Goal: Communication & Community: Answer question/provide support

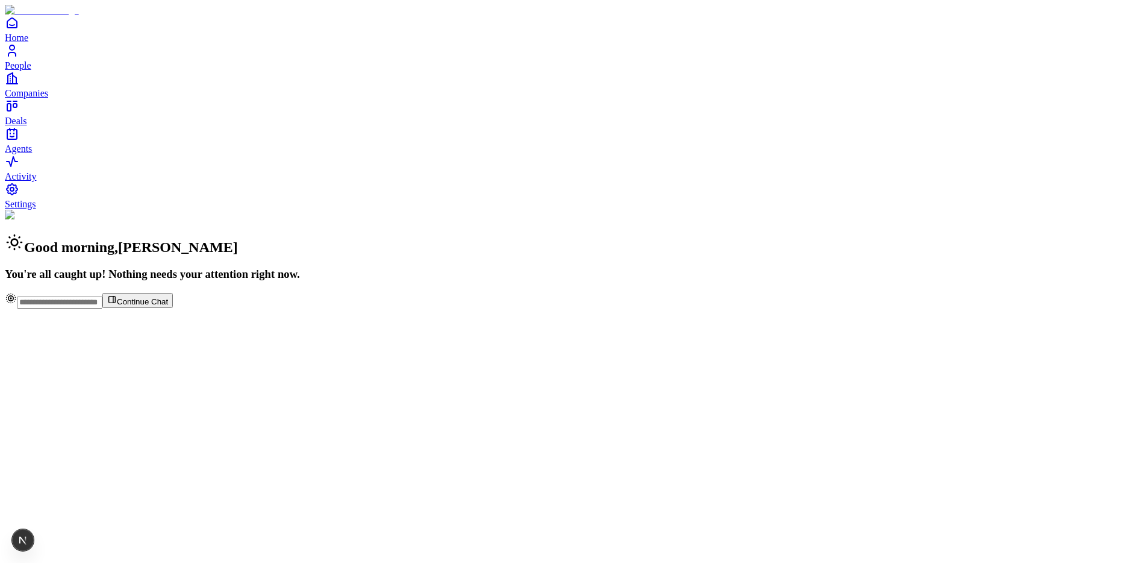
click at [31, 70] on span "People" at bounding box center [18, 65] width 27 height 10
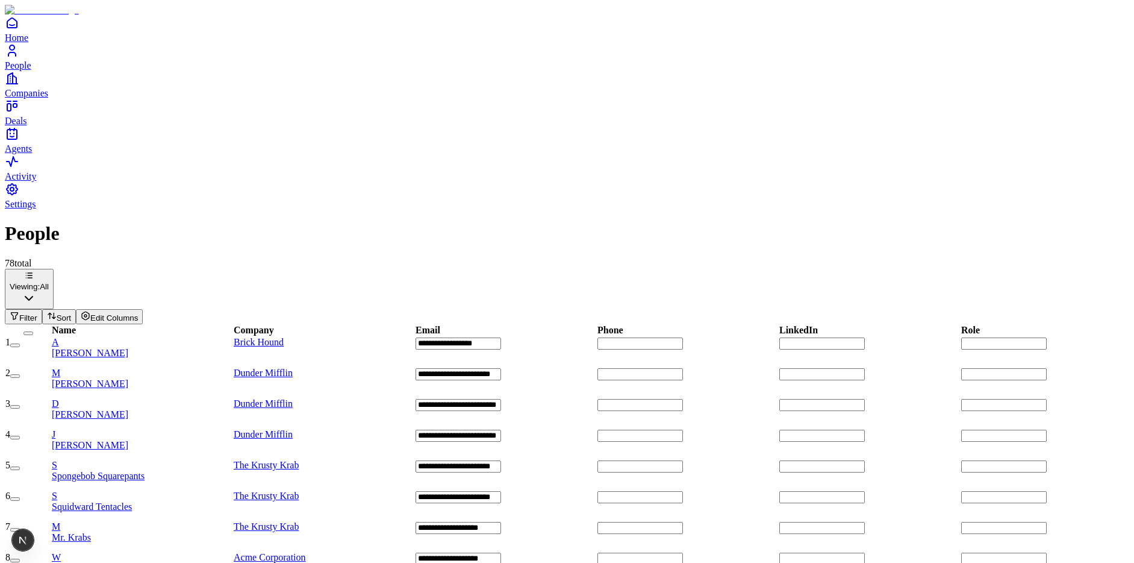
click at [128, 348] on span "[PERSON_NAME]" at bounding box center [90, 353] width 77 height 10
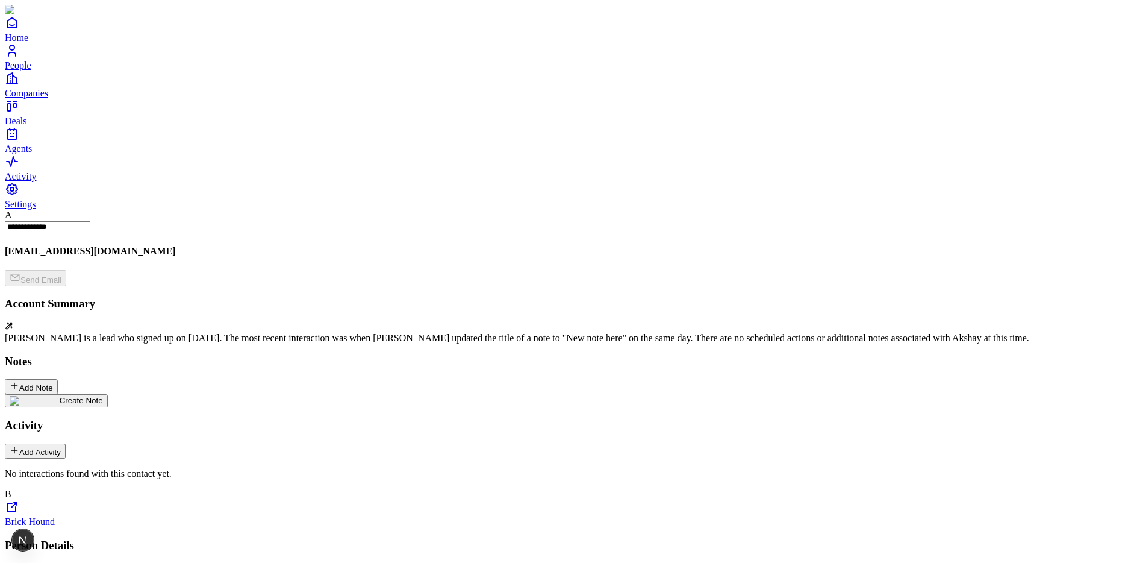
click at [60, 396] on img at bounding box center [35, 401] width 50 height 10
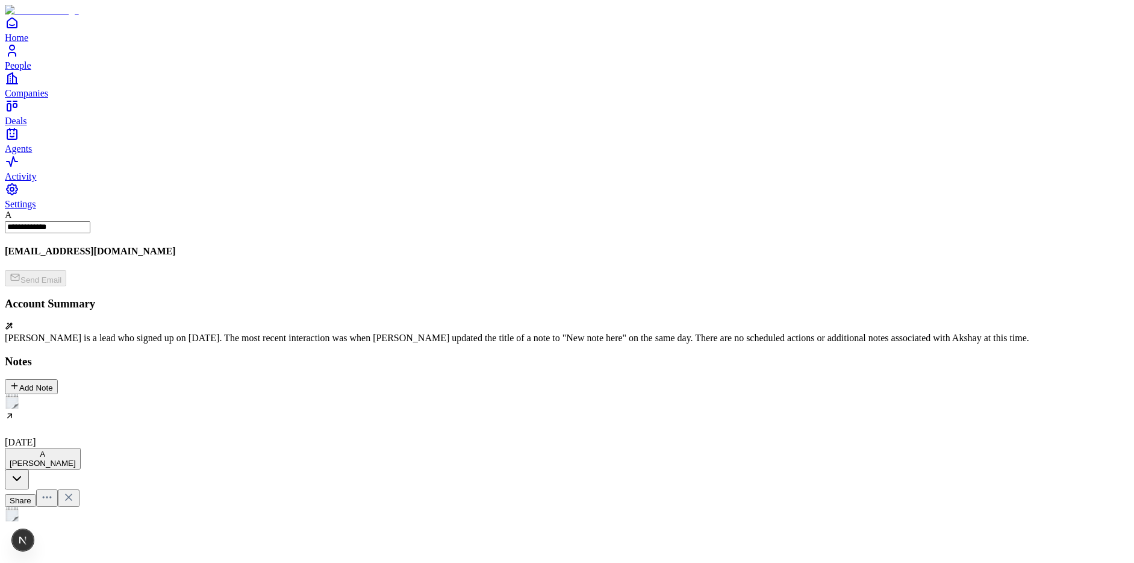
click at [417, 535] on h2 at bounding box center [567, 543] width 1125 height 16
click at [75, 514] on icon at bounding box center [69, 520] width 12 height 12
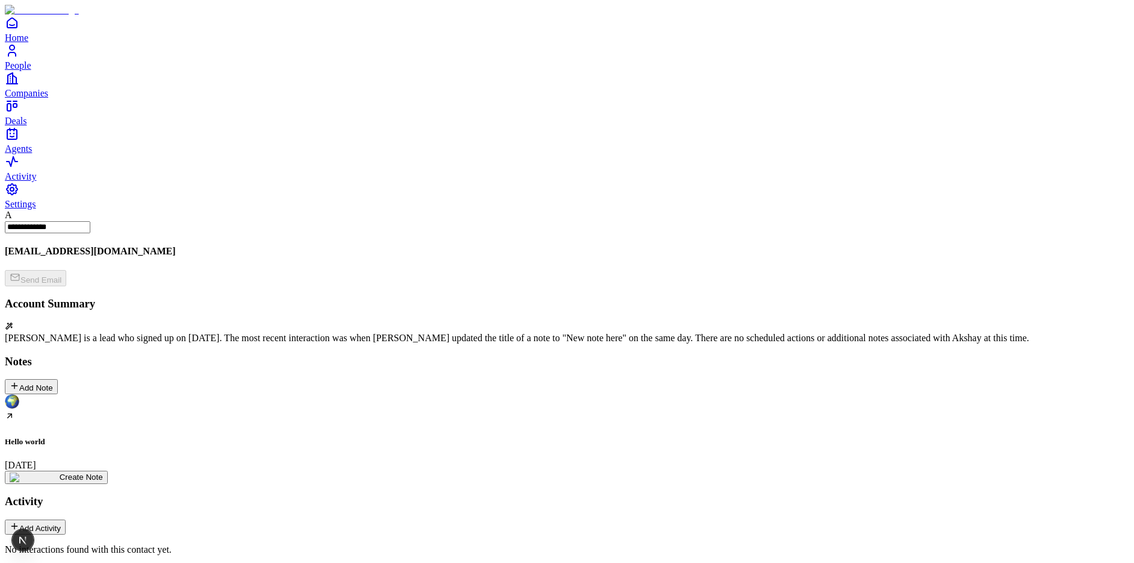
click at [136, 394] on div "Hello world [DATE]" at bounding box center [567, 432] width 1125 height 76
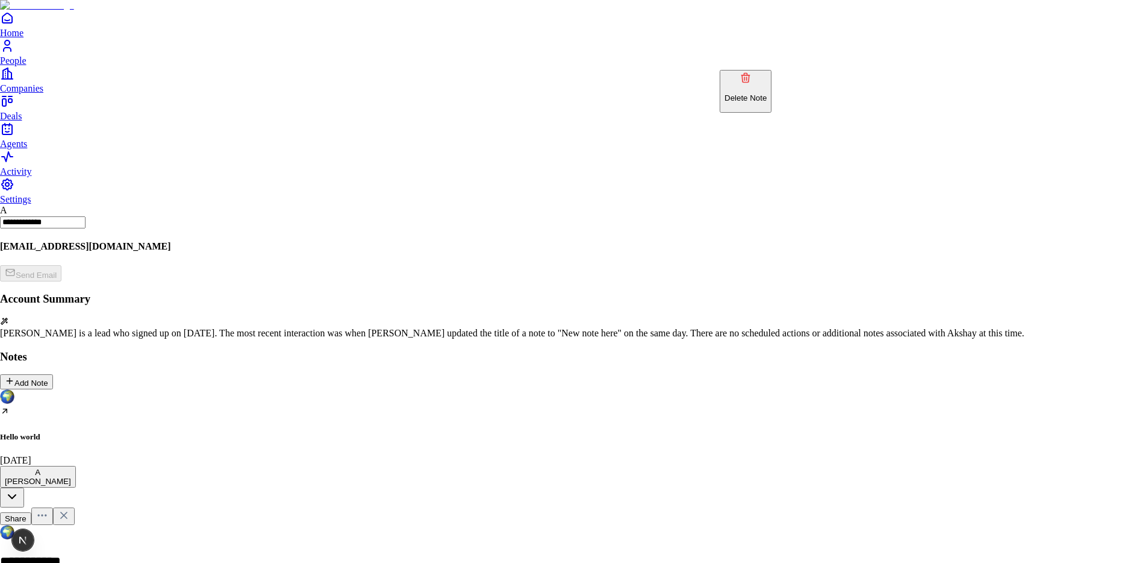
click at [767, 93] on p "Delete Note" at bounding box center [746, 97] width 42 height 9
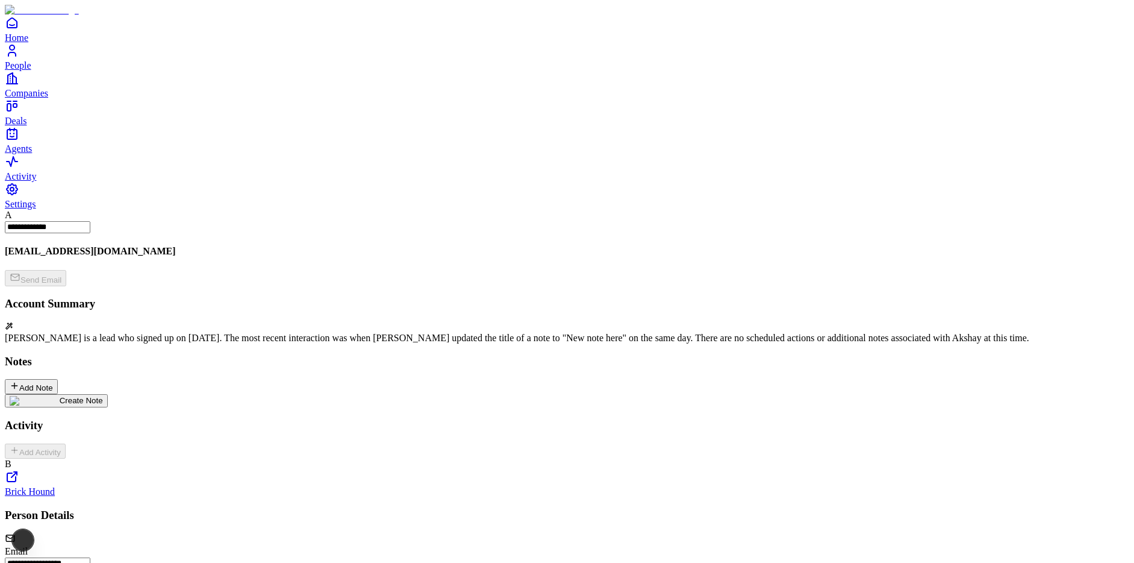
click at [103, 396] on div "Create Note" at bounding box center [56, 401] width 93 height 10
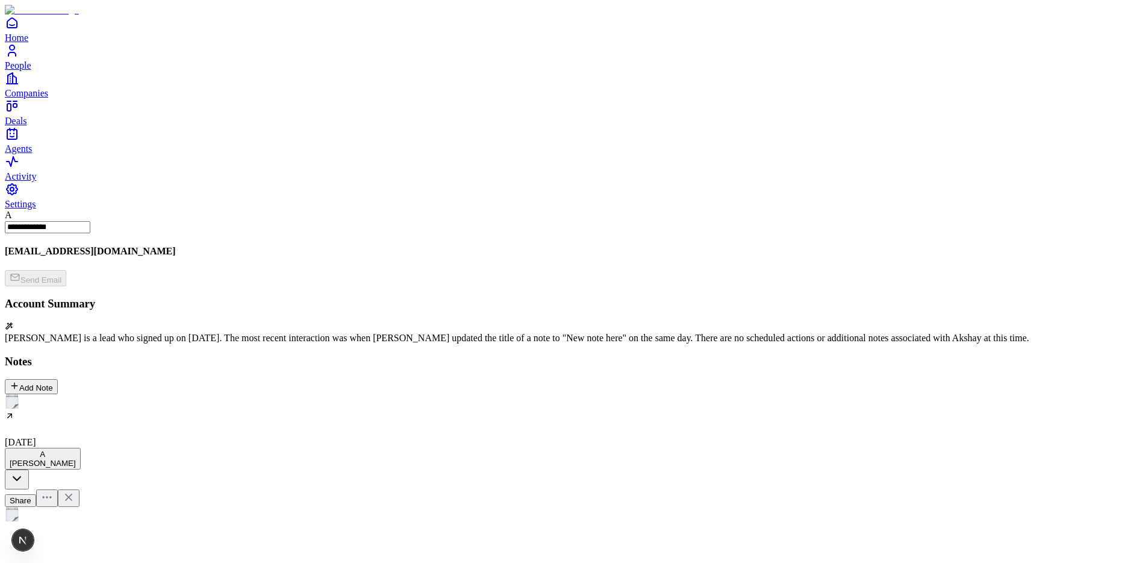
click at [414, 535] on h2 at bounding box center [567, 543] width 1125 height 16
click at [75, 514] on icon at bounding box center [69, 520] width 12 height 12
click at [53, 381] on div "Add Note" at bounding box center [31, 386] width 43 height 11
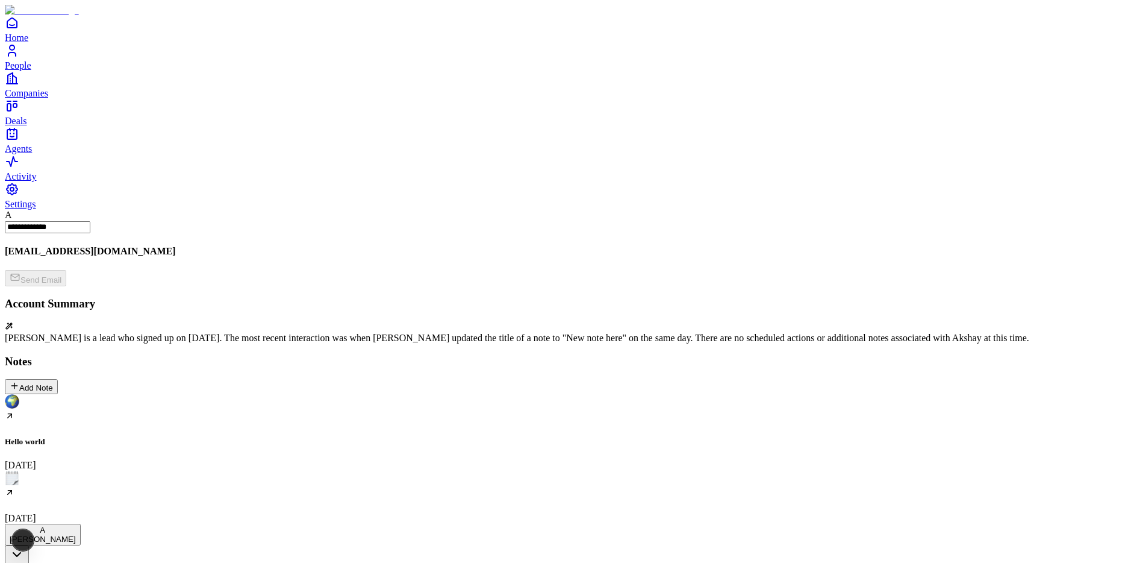
click at [467, 394] on div "Hello world [DATE] Test note for [PERSON_NAME] [DATE] Create Note" at bounding box center [567, 477] width 1125 height 166
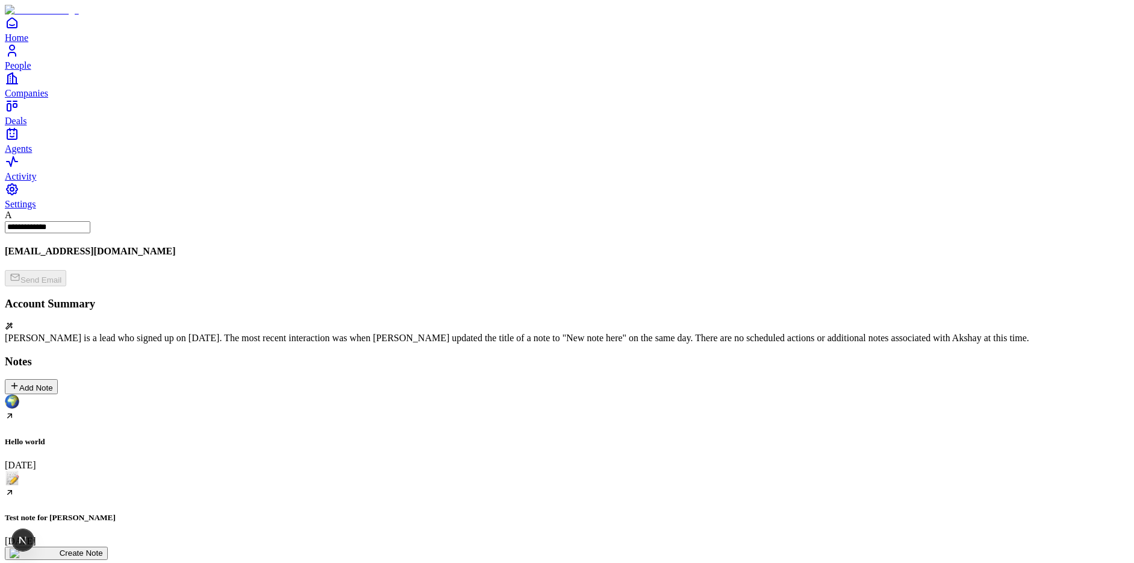
click at [36, 209] on span "Settings" at bounding box center [20, 204] width 31 height 10
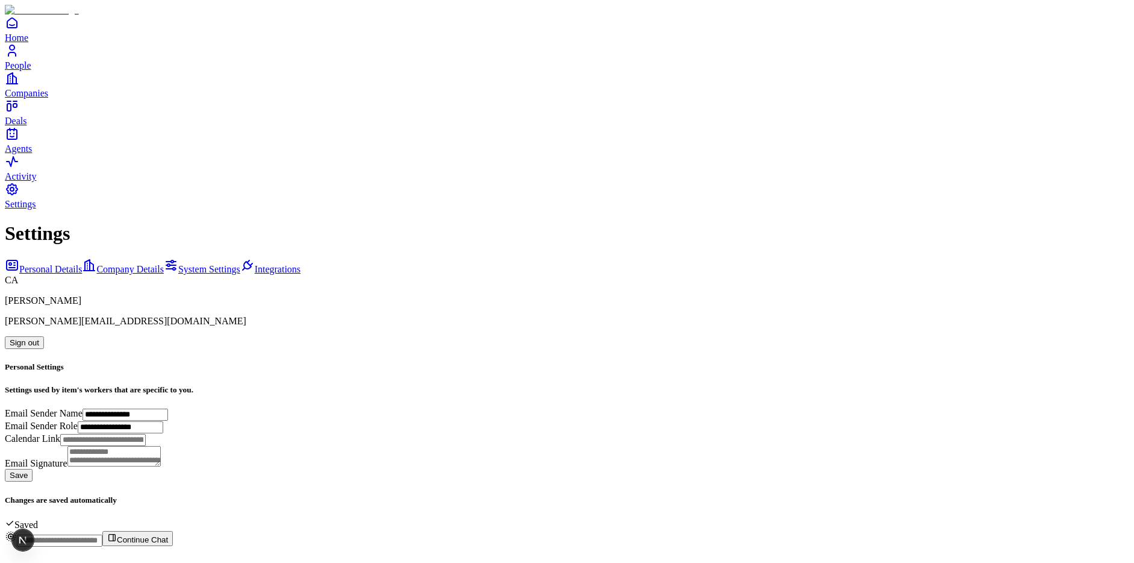
click at [44, 336] on button "Sign out" at bounding box center [24, 342] width 39 height 13
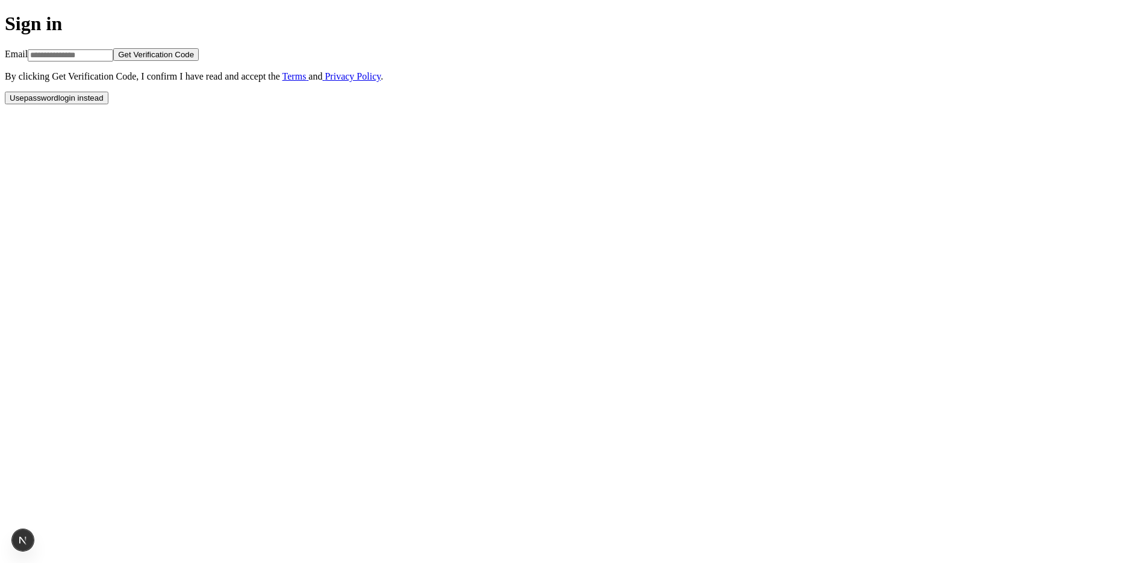
drag, startPoint x: 550, startPoint y: 393, endPoint x: 546, endPoint y: 368, distance: 25.0
click at [108, 104] on button "Use password login instead" at bounding box center [57, 98] width 104 height 13
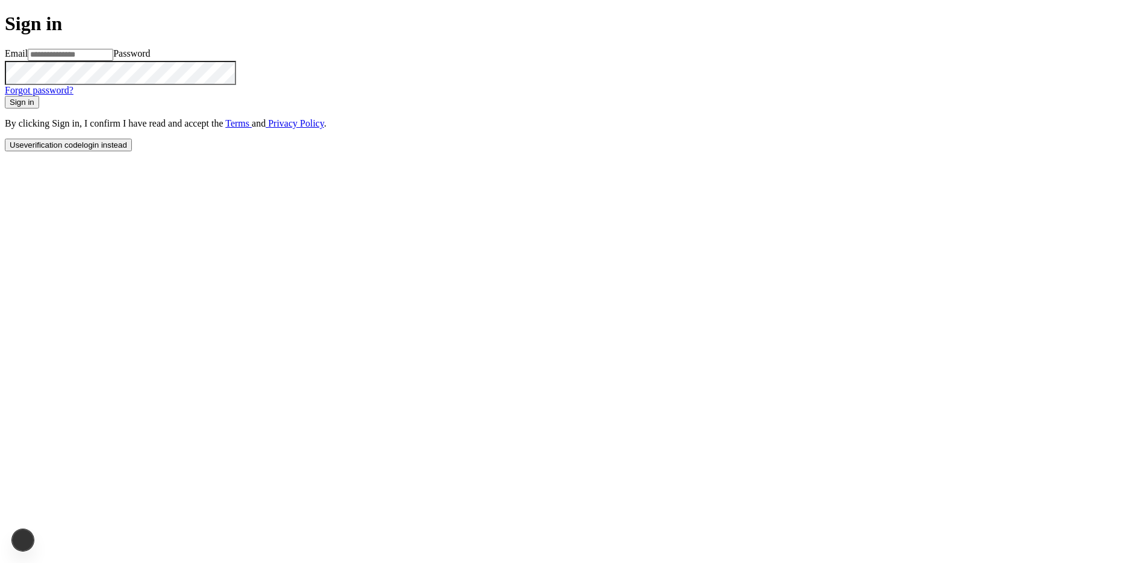
click at [113, 61] on input at bounding box center [71, 55] width 86 height 12
type input "**********"
click at [5, 96] on button "Sign in" at bounding box center [22, 102] width 34 height 13
